Goal: Transaction & Acquisition: Purchase product/service

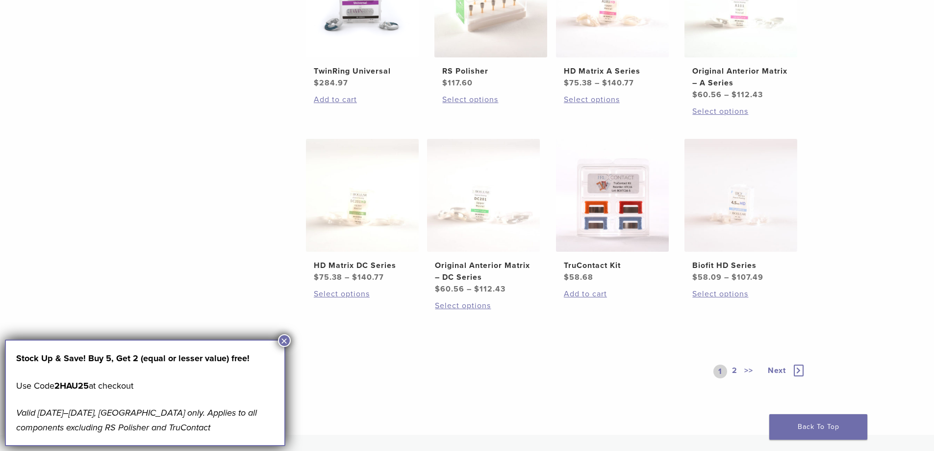
scroll to position [491, 0]
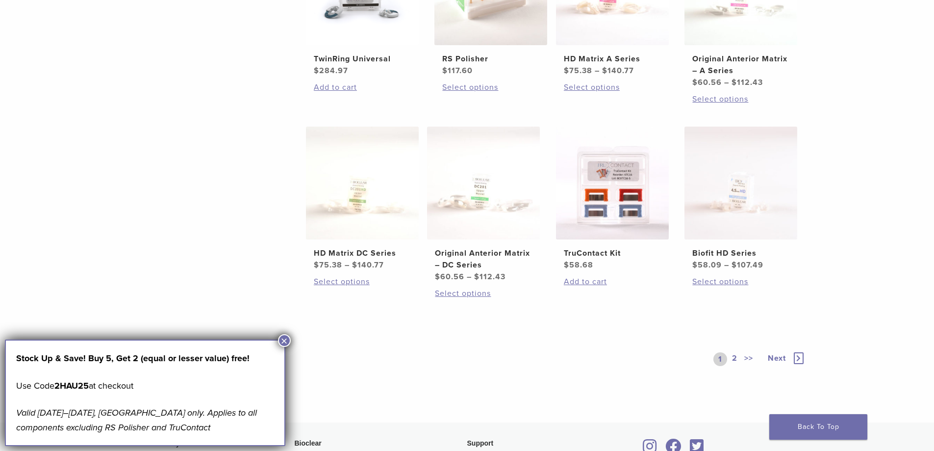
click at [731, 360] on link "2" at bounding box center [734, 359] width 9 height 14
click at [284, 337] on button "×" at bounding box center [284, 340] width 13 height 13
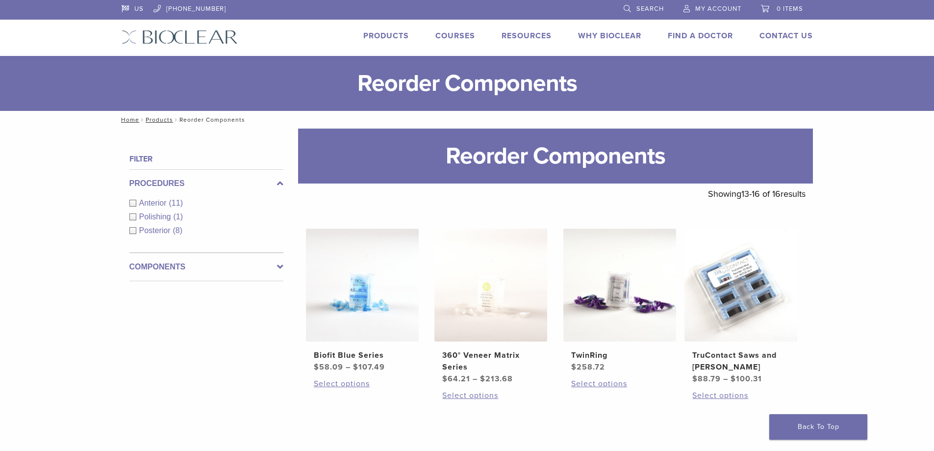
click at [383, 38] on link "Products" at bounding box center [386, 36] width 46 height 10
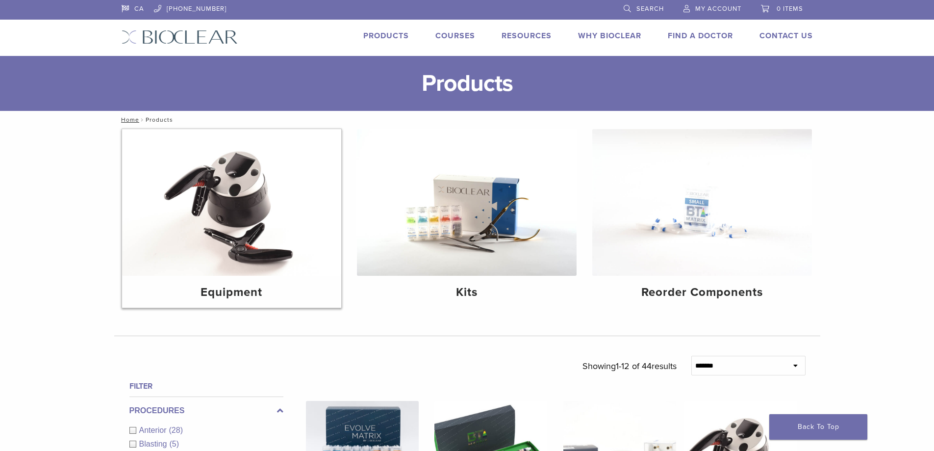
click at [249, 184] on img at bounding box center [232, 202] width 220 height 147
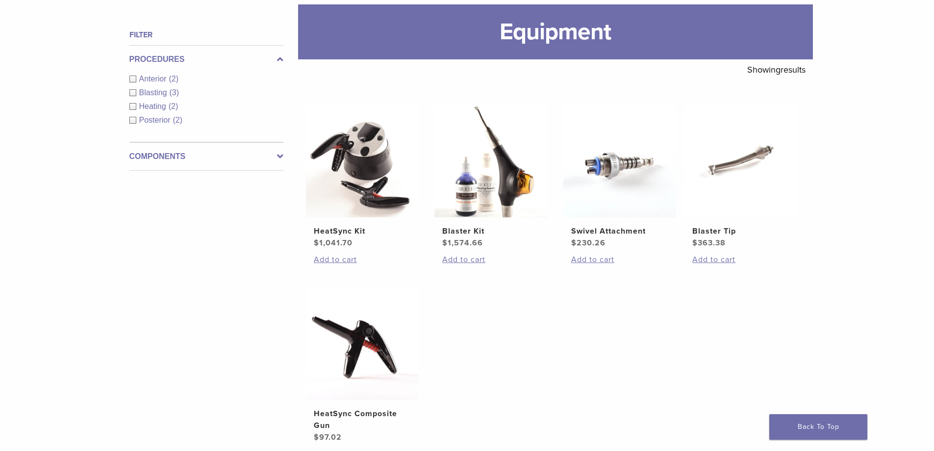
scroll to position [163, 0]
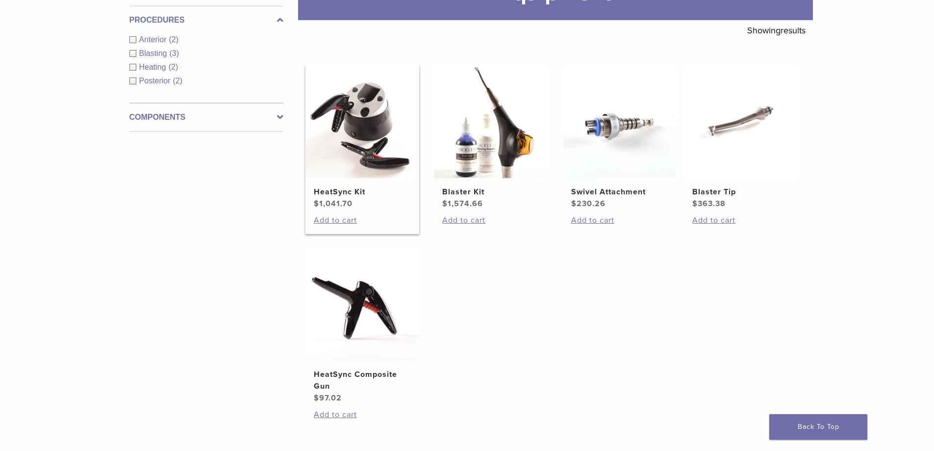
click at [376, 122] on img at bounding box center [362, 121] width 113 height 113
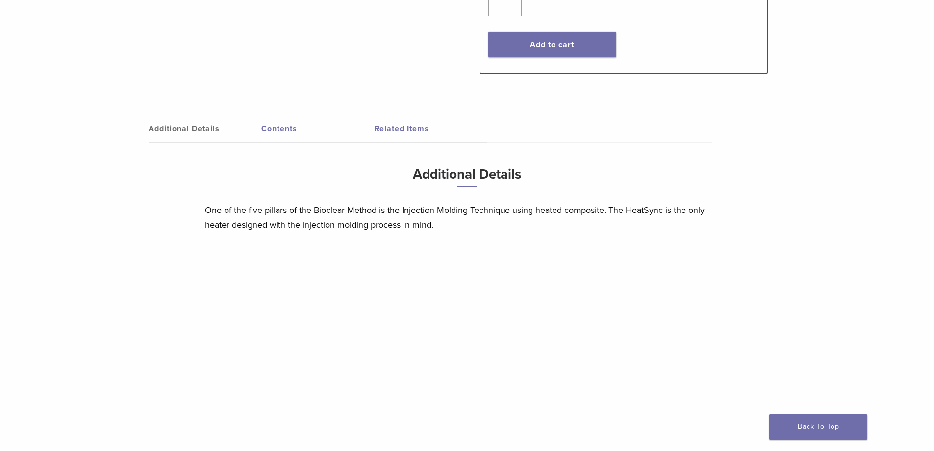
scroll to position [572, 0]
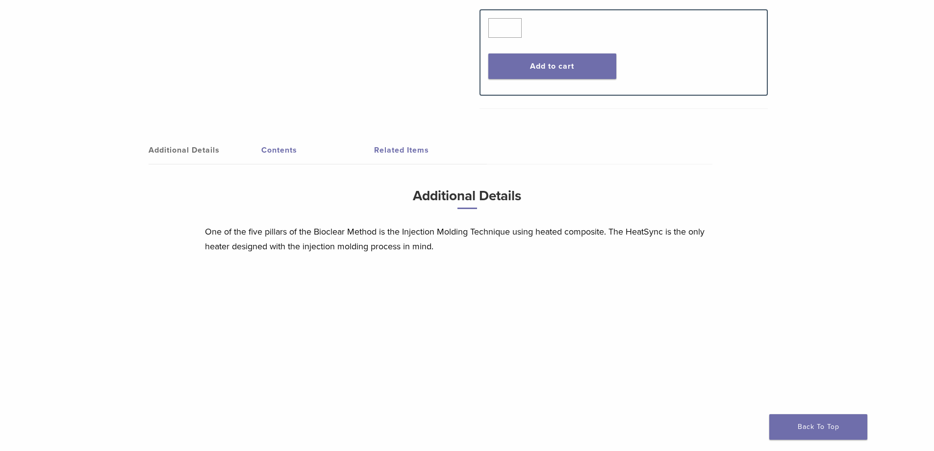
click at [267, 155] on link "Contents" at bounding box center [317, 149] width 113 height 27
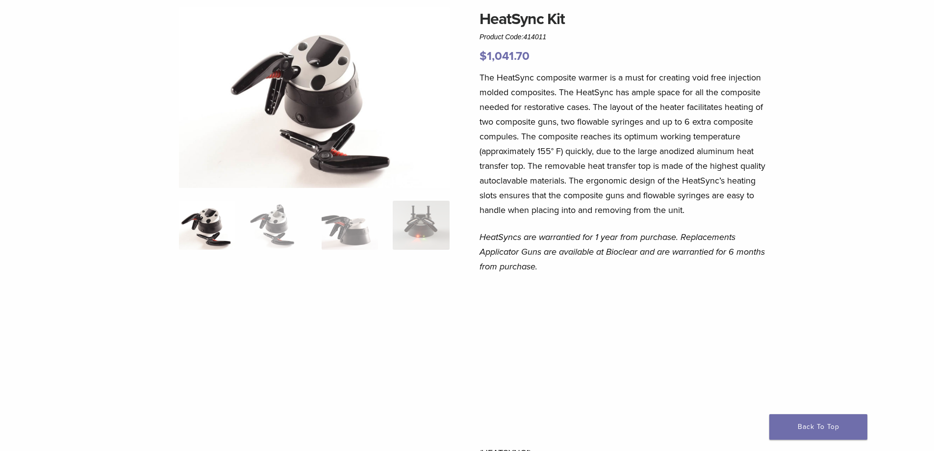
scroll to position [163, 0]
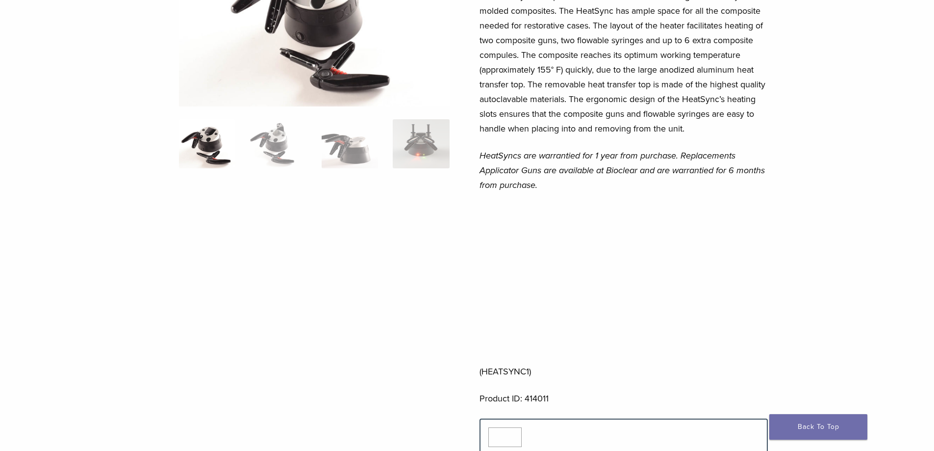
click at [113, 257] on div "HeatSync Kit Product Code: 414011 $ 1,041.70 HeatSync Kit Product Code: 414011 …" at bounding box center [467, 337] width 934 height 855
